Goal: Navigation & Orientation: Find specific page/section

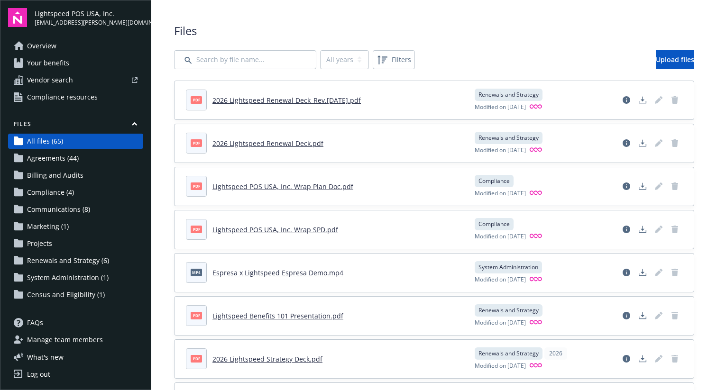
click at [108, 144] on link "All files (65)" at bounding box center [75, 141] width 135 height 15
